Goal: Transaction & Acquisition: Purchase product/service

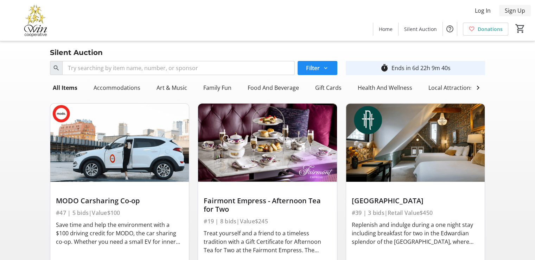
click at [514, 9] on span "Sign Up" at bounding box center [515, 10] width 20 height 8
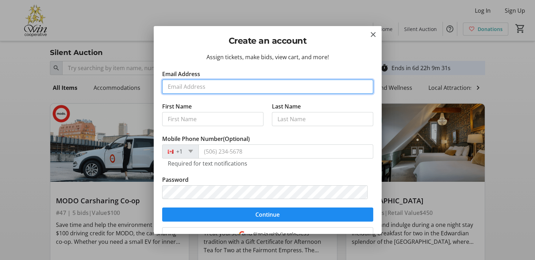
click at [196, 82] on input "Email Address" at bounding box center [267, 87] width 211 height 14
type input "[EMAIL_ADDRESS][DOMAIN_NAME]"
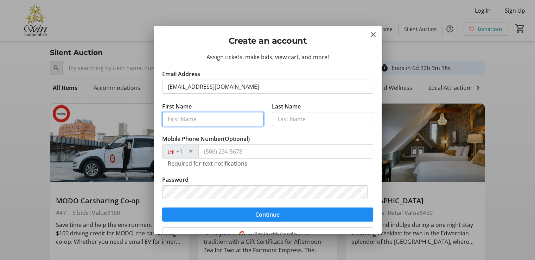
click at [184, 116] on input "First Name" at bounding box center [212, 119] width 101 height 14
type input "[PERSON_NAME]"
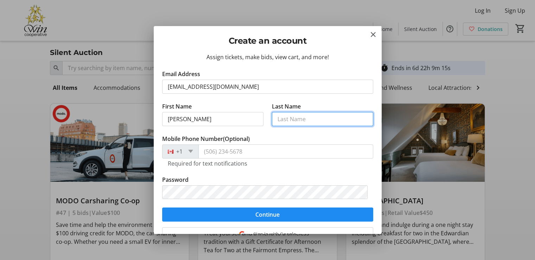
click at [290, 118] on input "Last Name" at bounding box center [322, 119] width 101 height 14
type input "[PERSON_NAME]"
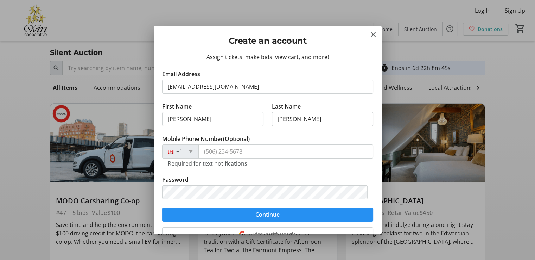
click at [248, 211] on form "Email Address [EMAIL_ADDRESS][DOMAIN_NAME] First Name [PERSON_NAME] Last Name J…" at bounding box center [267, 146] width 211 height 152
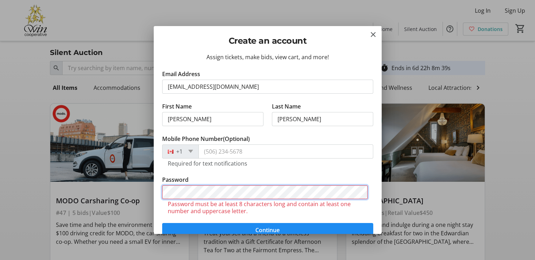
drag, startPoint x: 248, startPoint y: 211, endPoint x: 132, endPoint y: 186, distance: 118.2
click at [132, 186] on div "Create an account Assign tickets, make bids, view cart, and more! Email Address…" at bounding box center [267, 130] width 535 height 260
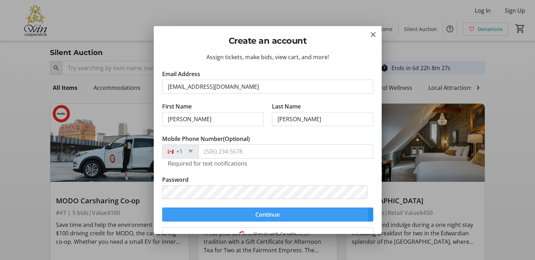
click at [215, 215] on span "submit" at bounding box center [267, 214] width 211 height 17
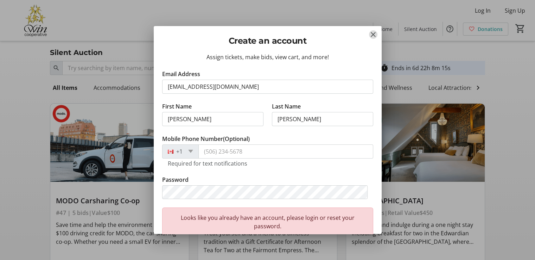
click at [374, 34] on mat-icon "Close" at bounding box center [373, 34] width 8 height 8
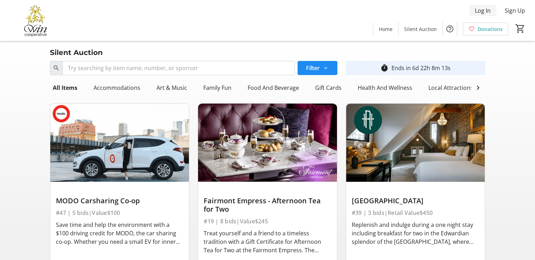
click at [481, 10] on span "Log In" at bounding box center [483, 10] width 16 height 8
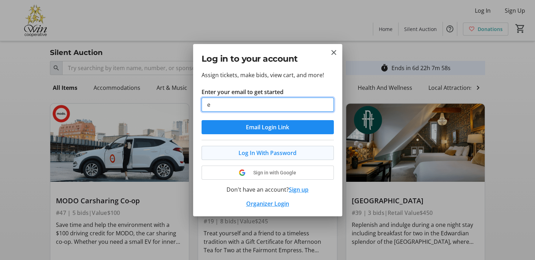
type input "[EMAIL_ADDRESS][DOMAIN_NAME]"
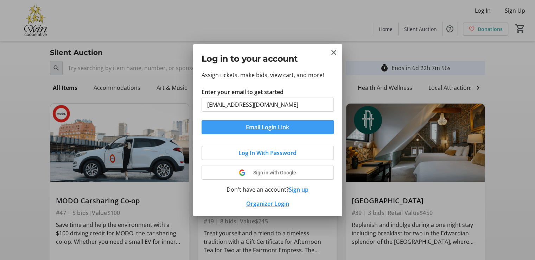
click at [270, 125] on span "Email Login Link" at bounding box center [267, 127] width 43 height 8
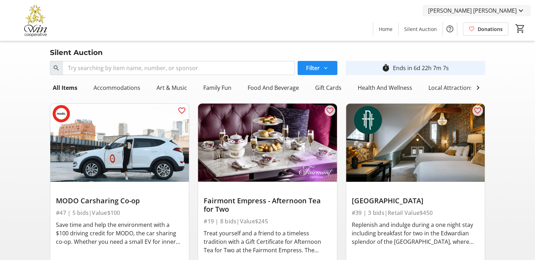
click at [507, 10] on span "[PERSON_NAME] [PERSON_NAME]" at bounding box center [472, 10] width 89 height 8
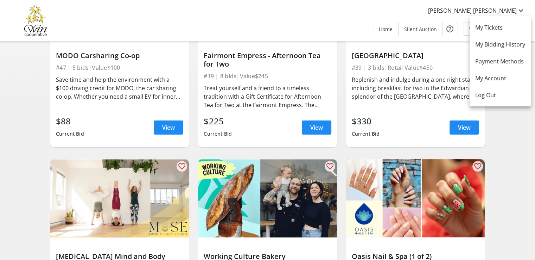
scroll to position [146, 0]
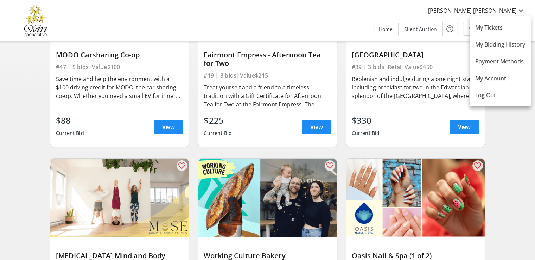
click at [462, 131] on div at bounding box center [267, 130] width 535 height 260
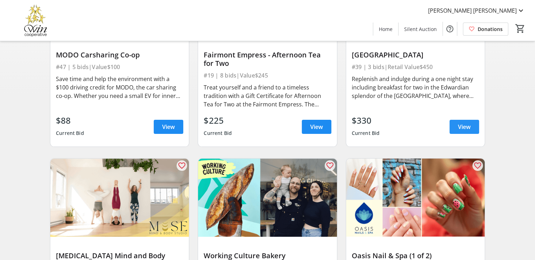
click at [462, 131] on span "View" at bounding box center [464, 126] width 13 height 8
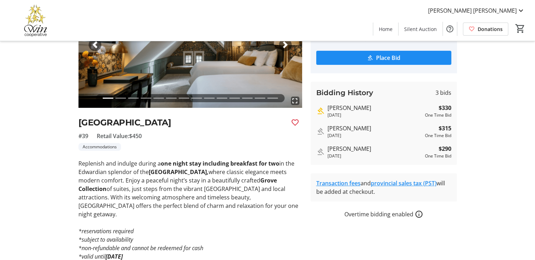
scroll to position [87, 0]
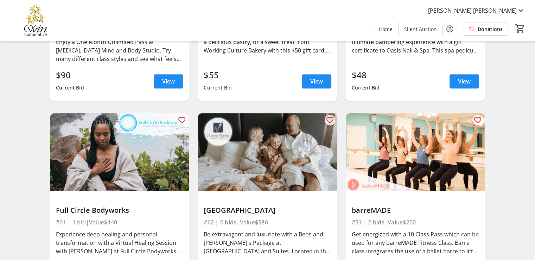
scroll to position [393, 0]
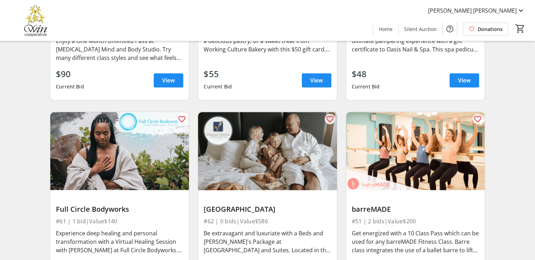
drag, startPoint x: 535, startPoint y: 132, endPoint x: 534, endPoint y: 165, distance: 32.4
click at [534, 165] on div "Search Filter timer_outline Ends in 6d 22h 5m 58s All Items Accommodations Art …" at bounding box center [267, 77] width 535 height 825
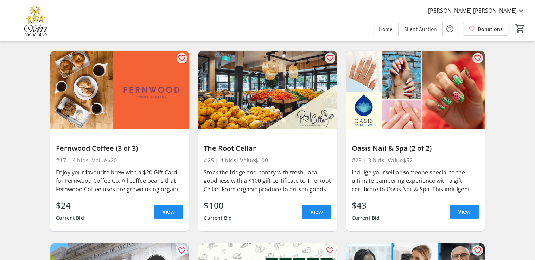
scroll to position [2445, 0]
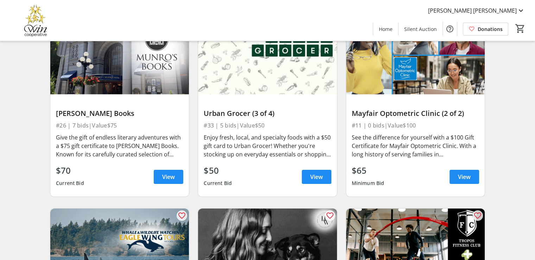
click at [535, 1] on div "Mary Jo Home Silent Auction Donations 0" at bounding box center [267, 20] width 535 height 41
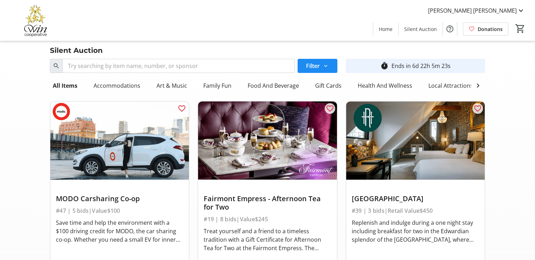
scroll to position [0, 0]
